Goal: Transaction & Acquisition: Download file/media

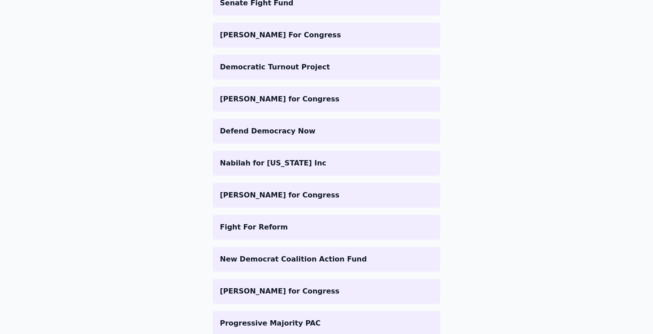
scroll to position [561, 0]
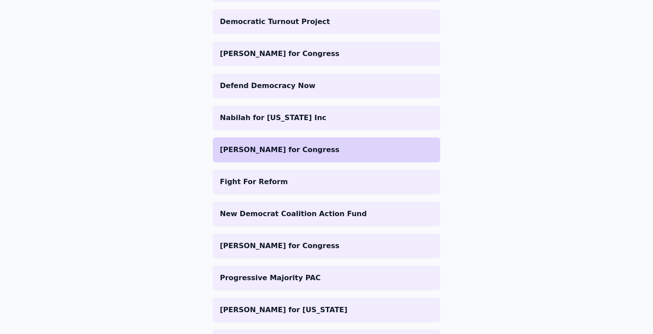
click at [271, 155] on li "[PERSON_NAME] for Congress" at bounding box center [326, 149] width 227 height 25
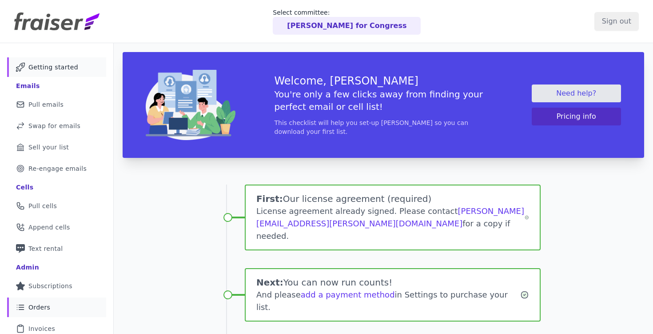
click at [42, 304] on span "Orders" at bounding box center [39, 307] width 22 height 9
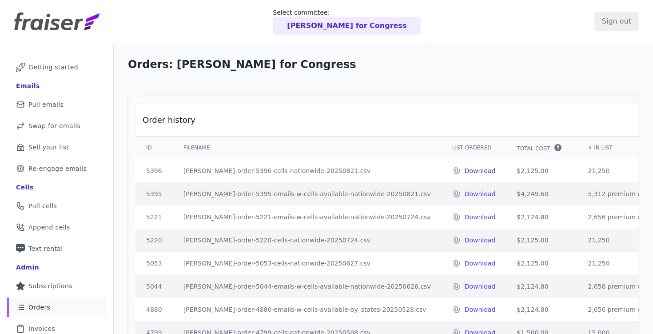
click at [465, 169] on p "Download" at bounding box center [480, 170] width 31 height 9
